Goal: Information Seeking & Learning: Understand process/instructions

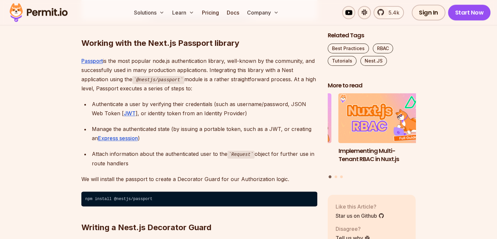
scroll to position [1046, 0]
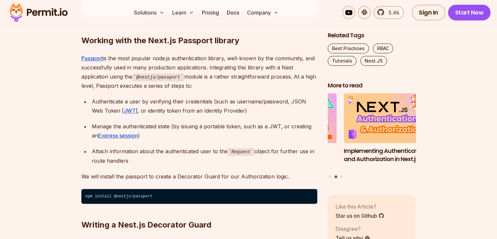
click at [177, 54] on p "Passport is the most popular node.js authentication library, well-known by the …" at bounding box center [199, 72] width 236 height 37
click at [223, 55] on p "Passport is the most popular node.js authentication library, well-known by the …" at bounding box center [199, 72] width 236 height 37
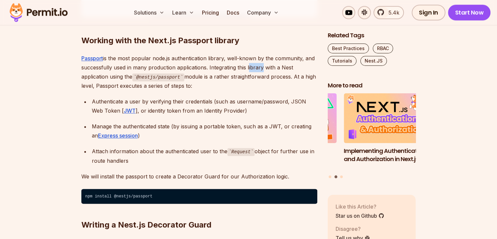
drag, startPoint x: 253, startPoint y: 65, endPoint x: 262, endPoint y: 66, distance: 8.2
click at [262, 66] on p "Passport is the most popular node.js authentication library, well-known by the …" at bounding box center [199, 72] width 236 height 37
click at [181, 60] on p "Passport is the most popular node.js authentication library, well-known by the …" at bounding box center [199, 72] width 236 height 37
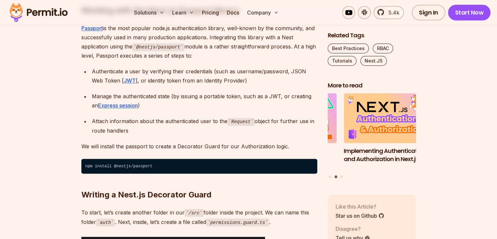
scroll to position [1079, 0]
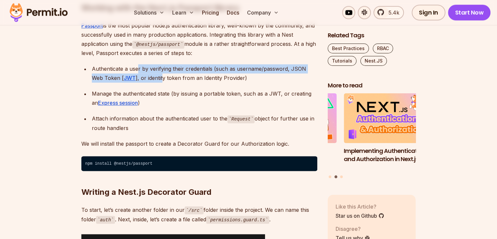
drag, startPoint x: 138, startPoint y: 72, endPoint x: 173, endPoint y: 77, distance: 35.4
click at [150, 77] on div "Authenticate a user by verifying their credentials (such as username/password, …" at bounding box center [205, 73] width 226 height 18
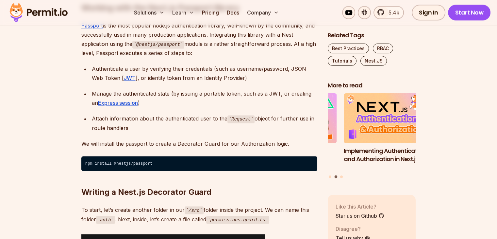
click at [191, 77] on div "Authenticate a user by verifying their credentials (such as username/password, …" at bounding box center [205, 73] width 226 height 18
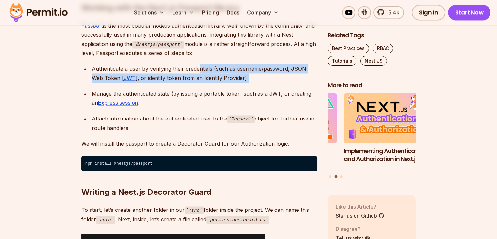
drag, startPoint x: 237, startPoint y: 83, endPoint x: 196, endPoint y: 70, distance: 43.1
click at [197, 70] on ul "Authenticate a user by verifying their credentials (such as username/password, …" at bounding box center [199, 98] width 236 height 68
click at [180, 77] on div "Authenticate a user by verifying their credentials (such as username/password, …" at bounding box center [205, 73] width 226 height 18
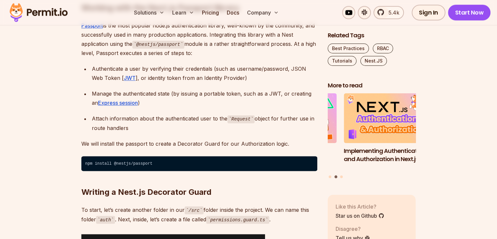
click at [204, 95] on div "Manage the authenticated state (by issuing a portable token, such as a JWT, or …" at bounding box center [205, 98] width 226 height 18
click at [205, 95] on div "Manage the authenticated state (by issuing a portable token, such as a JWT, or …" at bounding box center [205, 98] width 226 height 18
drag, startPoint x: 202, startPoint y: 97, endPoint x: 190, endPoint y: 96, distance: 12.1
click at [190, 96] on div "Manage the authenticated state (by issuing a portable token, such as a JWT, or …" at bounding box center [205, 98] width 226 height 18
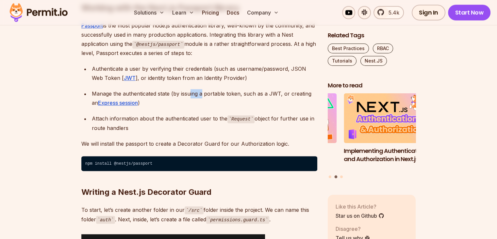
click at [190, 96] on div "Manage the authenticated state (by issuing a portable token, such as a JWT, or …" at bounding box center [205, 98] width 226 height 18
click at [167, 99] on div "Manage the authenticated state (by issuing a portable token, such as a JWT, or …" at bounding box center [205, 98] width 226 height 18
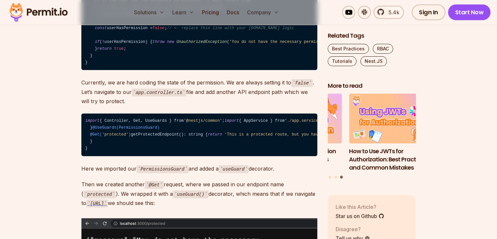
scroll to position [1537, 0]
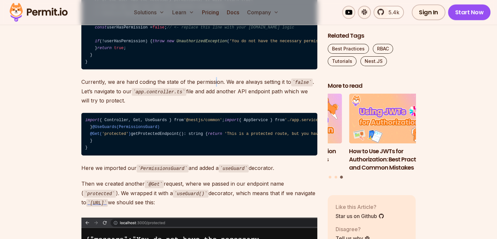
click at [214, 105] on p "Currently, we are hard coding the state of the permission. We are always settin…" at bounding box center [199, 91] width 236 height 28
click at [213, 105] on p "Currently, we are hard coding the state of the permission. We are always settin…" at bounding box center [199, 91] width 236 height 28
click at [214, 105] on p "Currently, we are hard coding the state of the permission. We are always settin…" at bounding box center [199, 91] width 236 height 28
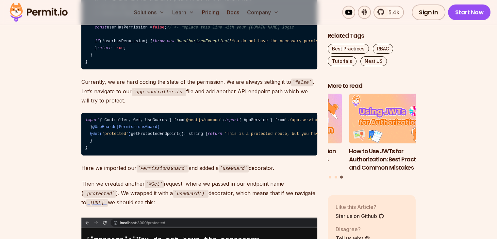
click at [227, 105] on p "Currently, we are hard coding the state of the permission. We are always settin…" at bounding box center [199, 91] width 236 height 28
drag, startPoint x: 227, startPoint y: 169, endPoint x: 219, endPoint y: 164, distance: 9.4
click at [219, 105] on p "Currently, we are hard coding the state of the permission. We are always settin…" at bounding box center [199, 91] width 236 height 28
drag, startPoint x: 219, startPoint y: 169, endPoint x: 190, endPoint y: 161, distance: 30.5
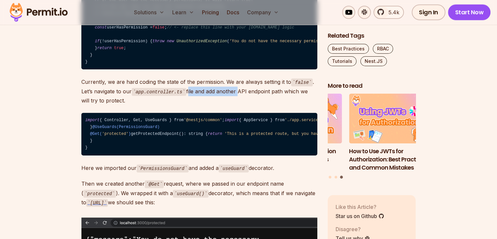
click at [190, 105] on p "Currently, we are hard coding the state of the permission. We are always settin…" at bounding box center [199, 91] width 236 height 28
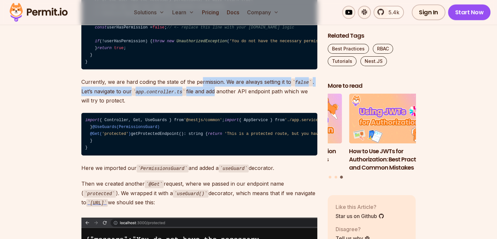
drag, startPoint x: 200, startPoint y: 151, endPoint x: 211, endPoint y: 167, distance: 19.7
click at [211, 105] on p "Currently, we are hard coding the state of the permission. We are always settin…" at bounding box center [199, 91] width 236 height 28
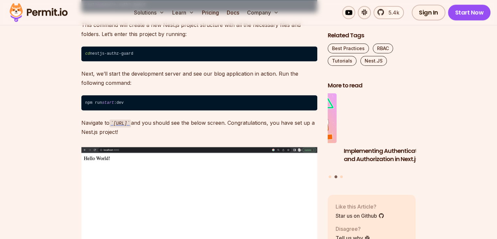
scroll to position [786, 0]
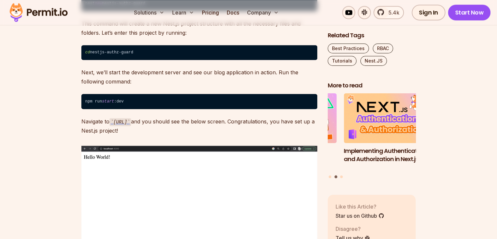
click at [185, 126] on p "Navigate to http://localhost:3000 and you should see the below screen. Congratu…" at bounding box center [199, 126] width 236 height 19
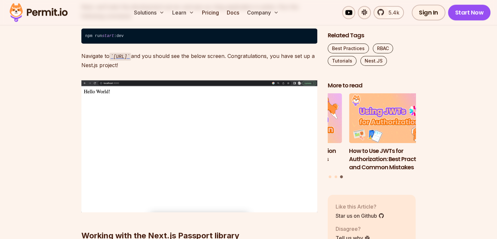
click at [98, 69] on p "Navigate to http://localhost:3000 and you should see the below screen. Congratu…" at bounding box center [199, 60] width 236 height 19
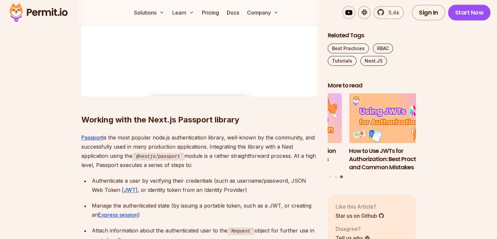
scroll to position [982, 0]
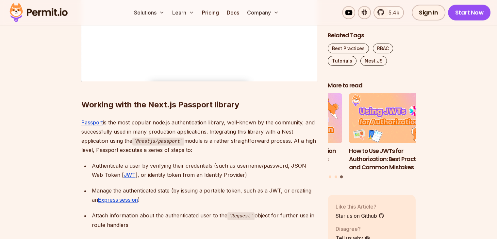
click at [140, 129] on p "Passport is the most popular node.js authentication library, well-known by the …" at bounding box center [199, 136] width 236 height 37
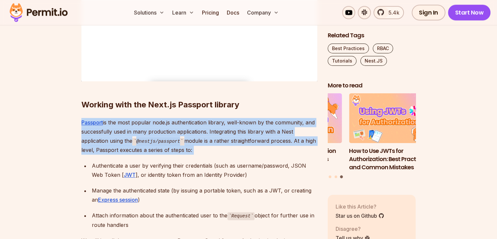
click at [140, 129] on p "Passport is the most popular node.js authentication library, well-known by the …" at bounding box center [199, 136] width 236 height 37
click at [180, 127] on p "Passport is the most popular node.js authentication library, well-known by the …" at bounding box center [199, 136] width 236 height 37
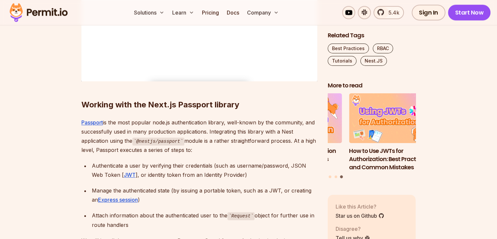
click at [109, 135] on p "Passport is the most popular node.js authentication library, well-known by the …" at bounding box center [199, 136] width 236 height 37
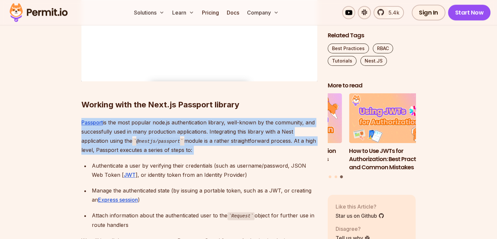
click at [109, 135] on p "Passport is the most popular node.js authentication library, well-known by the …" at bounding box center [199, 136] width 236 height 37
click at [223, 139] on p "Passport is the most popular node.js authentication library, well-known by the …" at bounding box center [199, 136] width 236 height 37
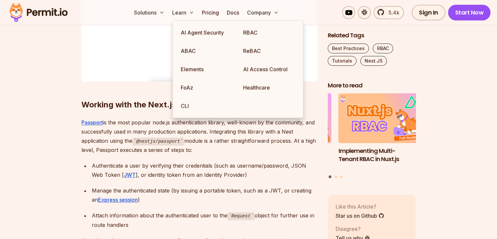
click at [234, 162] on div "Authenticate a user by verifying their credentials (such as username/password, …" at bounding box center [205, 170] width 226 height 18
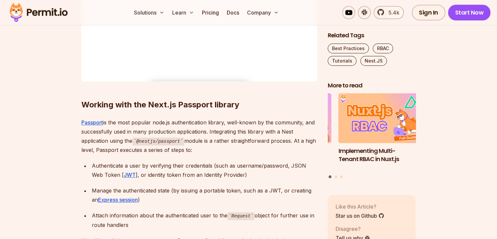
click at [158, 143] on code "@nestjs/passport" at bounding box center [158, 141] width 52 height 8
click at [197, 144] on p "Passport is the most popular node.js authentication library, well-known by the …" at bounding box center [199, 136] width 236 height 37
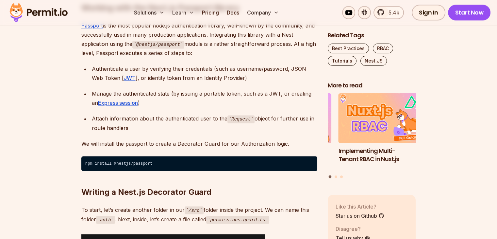
scroll to position [1080, 0]
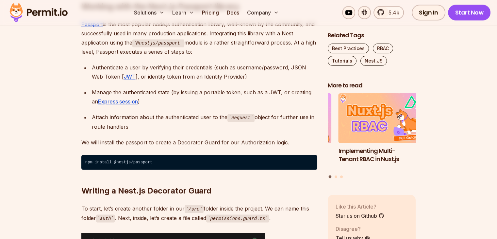
click at [162, 67] on div "Authenticate a user by verifying their credentials (such as username/password, …" at bounding box center [205, 72] width 226 height 18
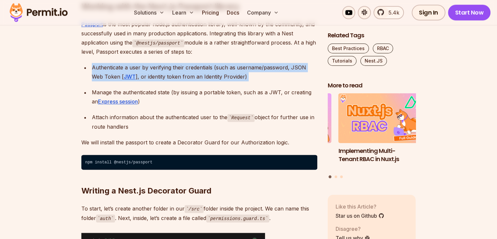
click at [162, 67] on div "Authenticate a user by verifying their credentials (such as username/password, …" at bounding box center [205, 72] width 226 height 18
click at [145, 73] on div "Authenticate a user by verifying their credentials (such as username/password, …" at bounding box center [205, 72] width 226 height 18
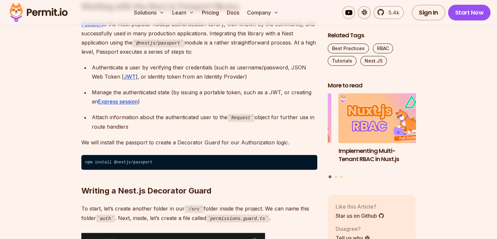
click at [179, 67] on div "Authenticate a user by verifying their credentials (such as username/password, …" at bounding box center [205, 72] width 226 height 18
click at [179, 66] on div "Authenticate a user by verifying their credentials (such as username/password, …" at bounding box center [205, 72] width 226 height 18
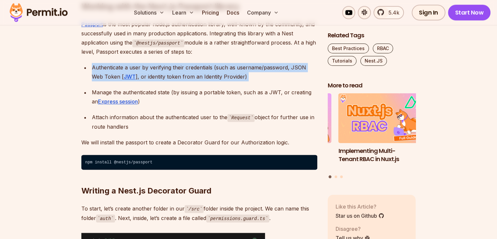
click at [179, 66] on div "Authenticate a user by verifying their credentials (such as username/password, …" at bounding box center [205, 72] width 226 height 18
click at [230, 69] on div "Authenticate a user by verifying their credentials (such as username/password, …" at bounding box center [205, 72] width 226 height 18
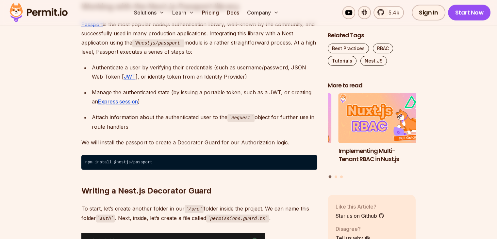
click at [158, 77] on div "Authenticate a user by verifying their credentials (such as username/password, …" at bounding box center [205, 72] width 226 height 18
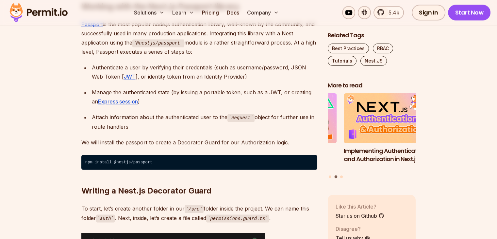
click at [152, 86] on ul "Authenticate a user by verifying their credentials (such as username/password, …" at bounding box center [199, 97] width 236 height 68
click at [152, 88] on div "Manage the authenticated state (by issuing a portable token, such as a JWT, or …" at bounding box center [205, 97] width 226 height 18
click at [152, 90] on div "Manage the authenticated state (by issuing a portable token, such as a JWT, or …" at bounding box center [205, 97] width 226 height 18
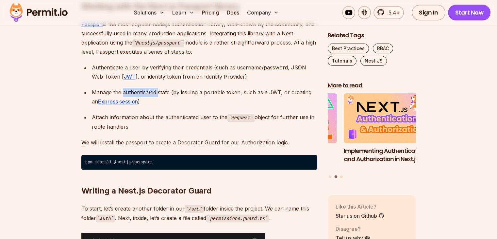
click at [152, 90] on div "Manage the authenticated state (by issuing a portable token, such as a JWT, or …" at bounding box center [205, 97] width 226 height 18
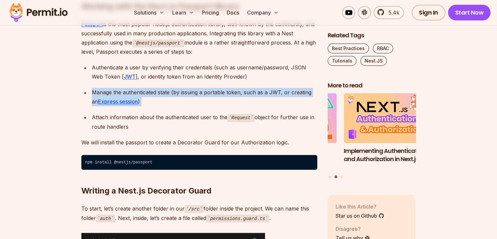
click at [152, 90] on div "Manage the authenticated state (by issuing a portable token, such as a JWT, or …" at bounding box center [205, 97] width 226 height 18
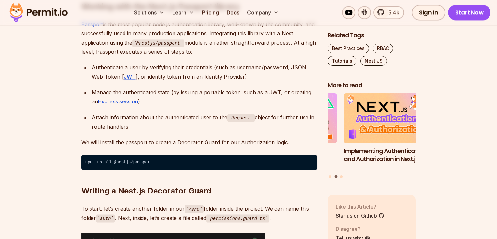
click at [151, 93] on div "Manage the authenticated state (by issuing a portable token, such as a JWT, or …" at bounding box center [205, 97] width 226 height 18
click at [151, 94] on div "Manage the authenticated state (by issuing a portable token, such as a JWT, or …" at bounding box center [205, 97] width 226 height 18
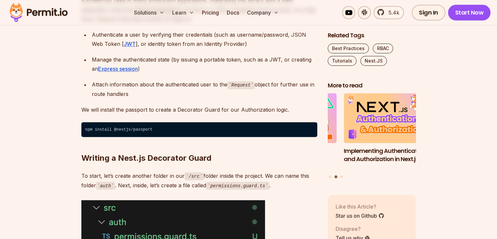
scroll to position [1146, 0]
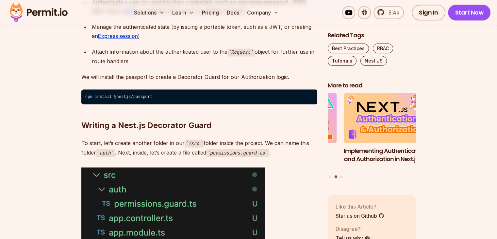
click at [156, 102] on h2 "Writing a Nest.js Decorator Guard" at bounding box center [199, 112] width 236 height 37
click at [145, 94] on code "npm install @nestjs/passport" at bounding box center [199, 96] width 236 height 15
click at [144, 94] on code "npm install @nestjs/passport" at bounding box center [199, 96] width 236 height 15
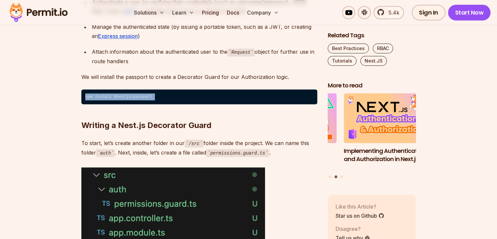
click at [144, 94] on code "npm install @nestjs/passport" at bounding box center [199, 96] width 236 height 15
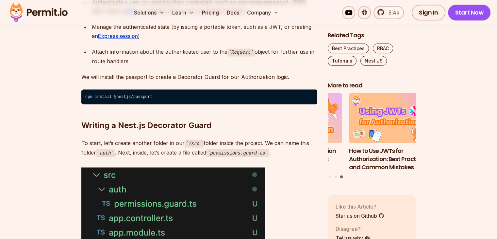
click at [193, 74] on p "We will install the passport to create a Decorator Guard for our Authorization …" at bounding box center [199, 76] width 236 height 9
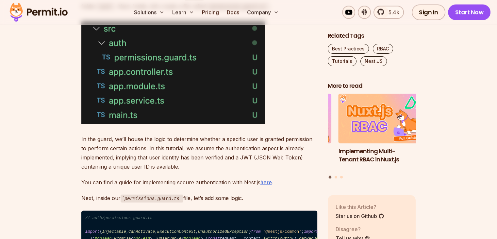
scroll to position [1374, 0]
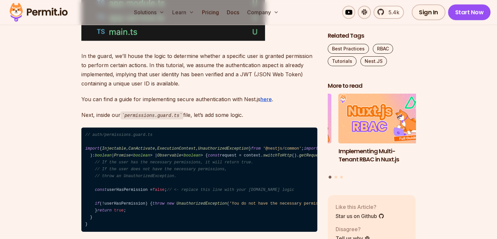
click at [156, 64] on p "In the guard, we’ll house the logic to determine whether a specific user is gra…" at bounding box center [199, 69] width 236 height 37
click at [143, 51] on p "In the guard, we’ll house the logic to determine whether a specific user is gra…" at bounding box center [199, 69] width 236 height 37
click at [143, 59] on p "In the guard, we’ll house the logic to determine whether a specific user is gra…" at bounding box center [199, 69] width 236 height 37
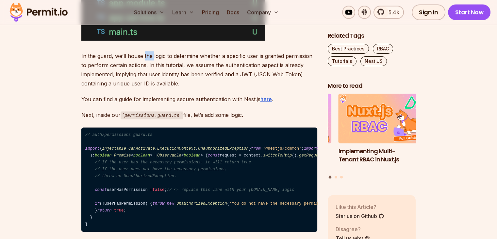
click at [143, 59] on p "In the guard, we’ll house the logic to determine whether a specific user is gra…" at bounding box center [199, 69] width 236 height 37
click at [224, 54] on p "In the guard, we’ll house the logic to determine whether a specific user is gra…" at bounding box center [199, 69] width 236 height 37
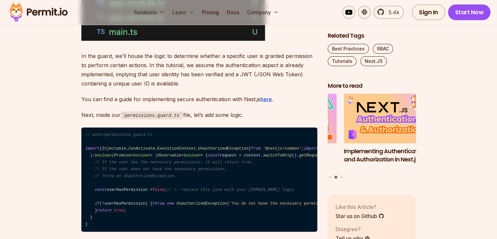
click at [97, 74] on p "In the guard, we’ll house the logic to determine whether a specific user is gra…" at bounding box center [199, 69] width 236 height 37
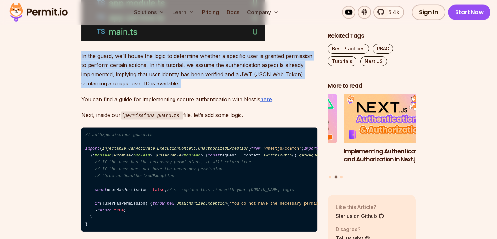
click at [97, 74] on p "In the guard, we’ll house the logic to determine whether a specific user is gra…" at bounding box center [199, 69] width 236 height 37
click at [97, 73] on p "In the guard, we’ll house the logic to determine whether a specific user is gra…" at bounding box center [199, 69] width 236 height 37
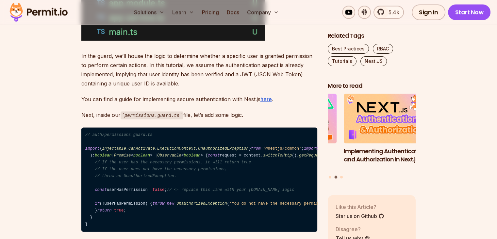
click at [174, 76] on p "In the guard, we’ll house the logic to determine whether a specific user is gra…" at bounding box center [199, 69] width 236 height 37
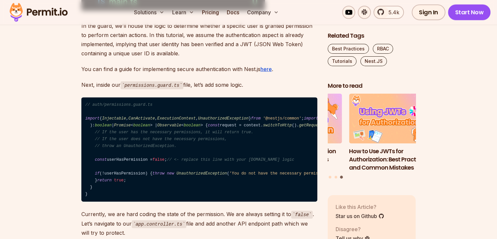
scroll to position [1407, 0]
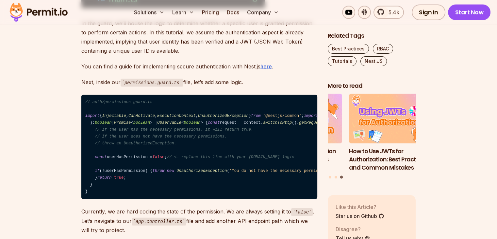
click at [158, 47] on p "In the guard, we’ll house the logic to determine whether a specific user is gra…" at bounding box center [199, 37] width 236 height 37
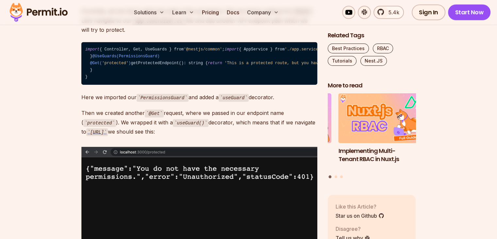
scroll to position [1636, 0]
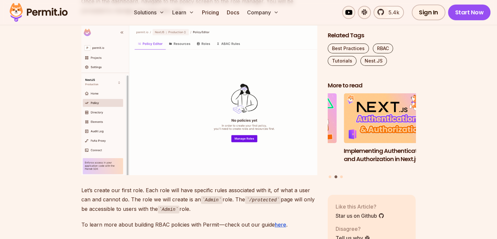
scroll to position [2159, 0]
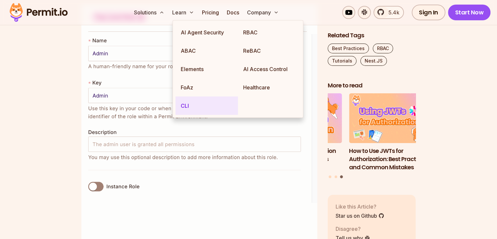
scroll to position [2421, 0]
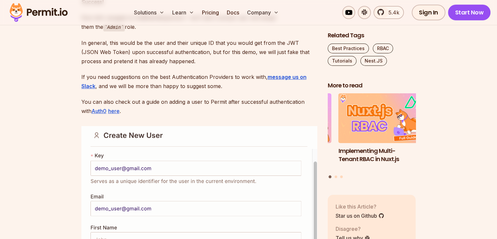
scroll to position [2813, 0]
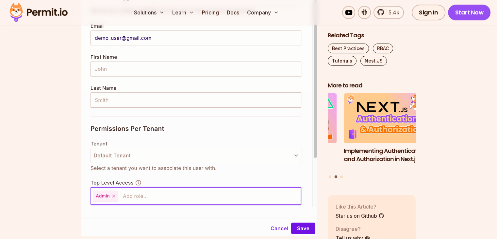
scroll to position [2911, 0]
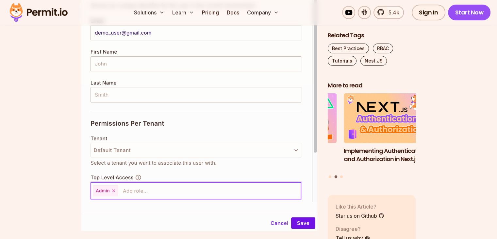
click at [140, 95] on div "Building secure and reliable API endpoints is crucial when developing applicati…" at bounding box center [199, 170] width 236 height 5322
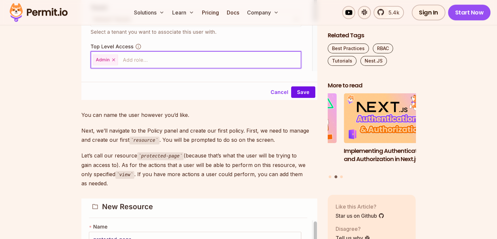
click at [47, 106] on section "Table of Contents Building secure and reliable API endpoints is crucial when de…" at bounding box center [248, 90] width 497 height 5490
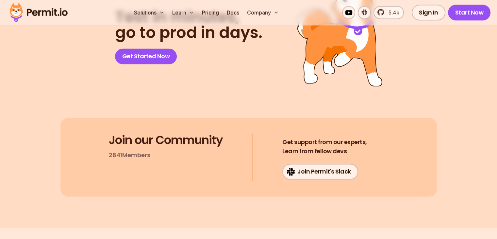
scroll to position [5919, 0]
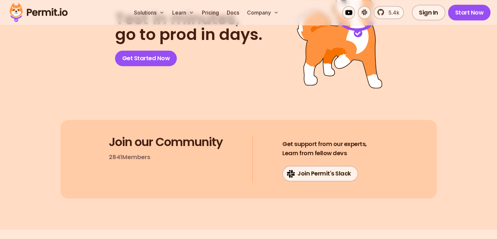
drag, startPoint x: 206, startPoint y: 185, endPoint x: 190, endPoint y: 2, distance: 184.5
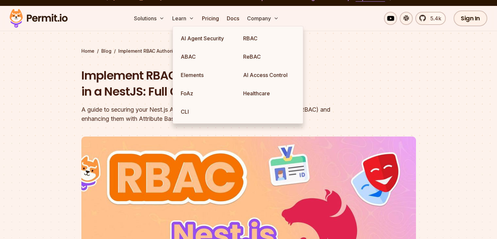
scroll to position [0, 0]
